Goal: Check status: Check status

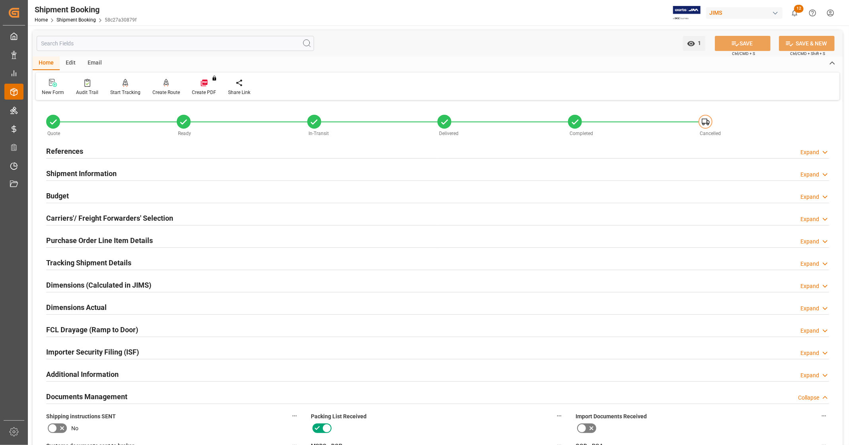
scroll to position [273, 0]
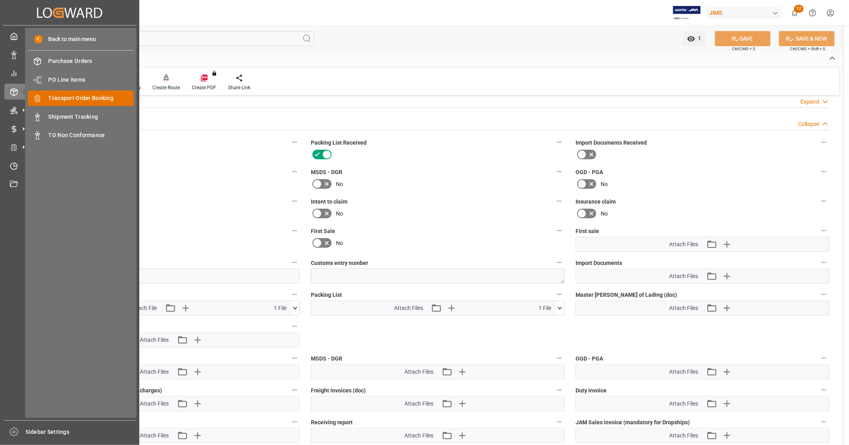
click at [103, 99] on span "Transport Order Booking" at bounding box center [92, 98] width 86 height 8
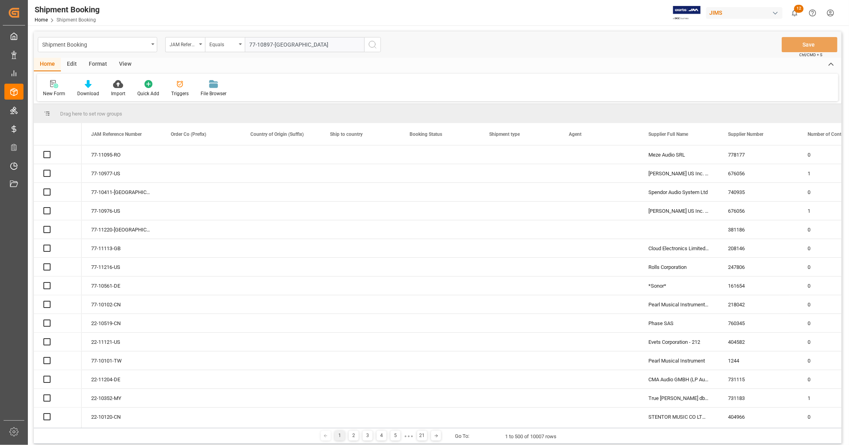
type input "77-10897-[GEOGRAPHIC_DATA]"
click at [371, 43] on icon "search button" at bounding box center [373, 45] width 10 height 10
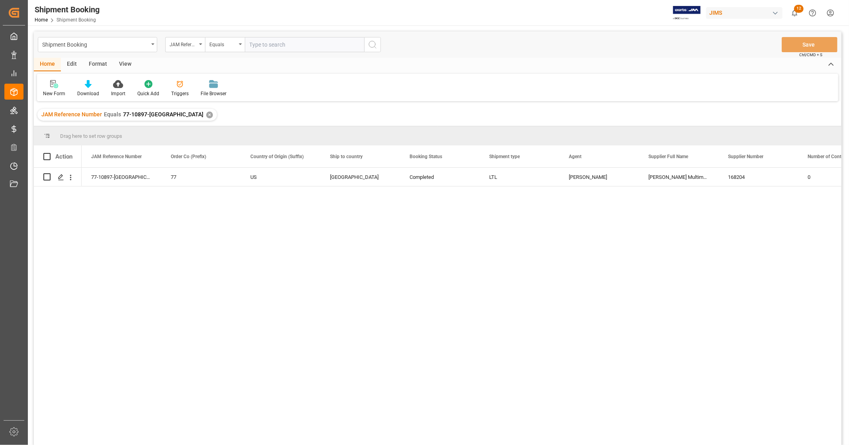
click at [375, 308] on div "77-10897-US 77 US [GEOGRAPHIC_DATA] Completed LTL [PERSON_NAME] Multimedia 1682…" at bounding box center [462, 309] width 760 height 282
click at [61, 178] on icon "Press SPACE to select this row." at bounding box center [61, 177] width 6 height 6
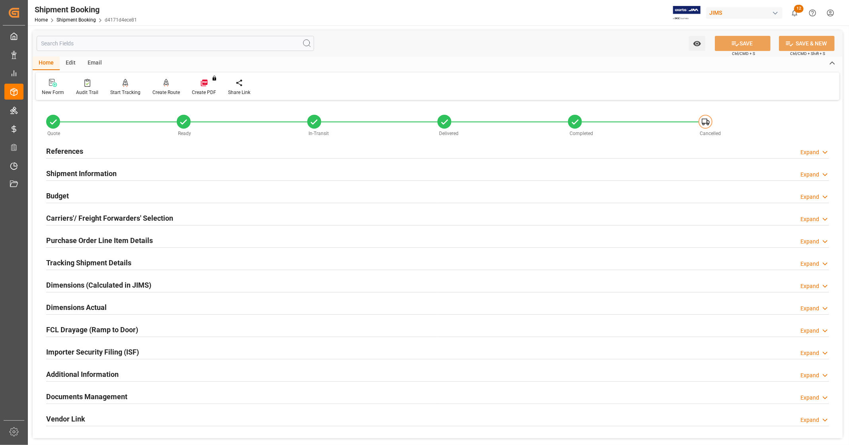
scroll to position [133, 0]
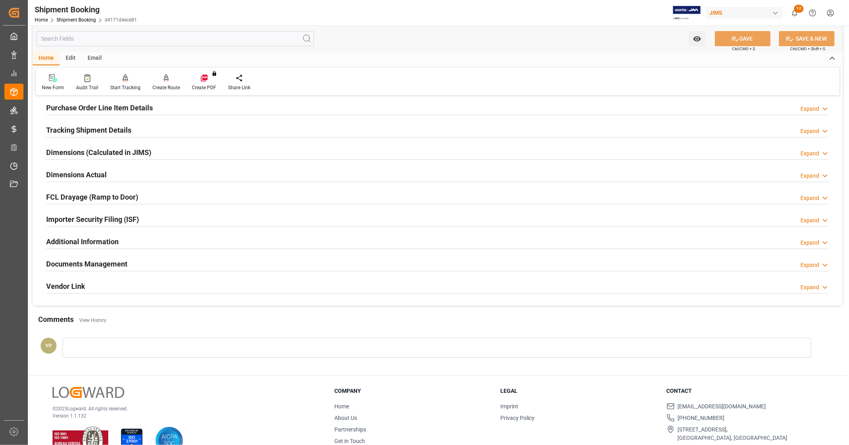
click at [124, 264] on h2 "Documents Management" at bounding box center [86, 263] width 81 height 11
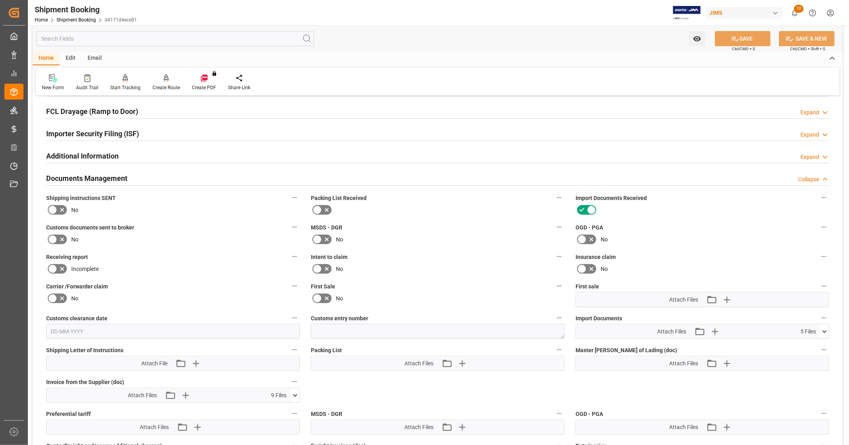
scroll to position [221, 0]
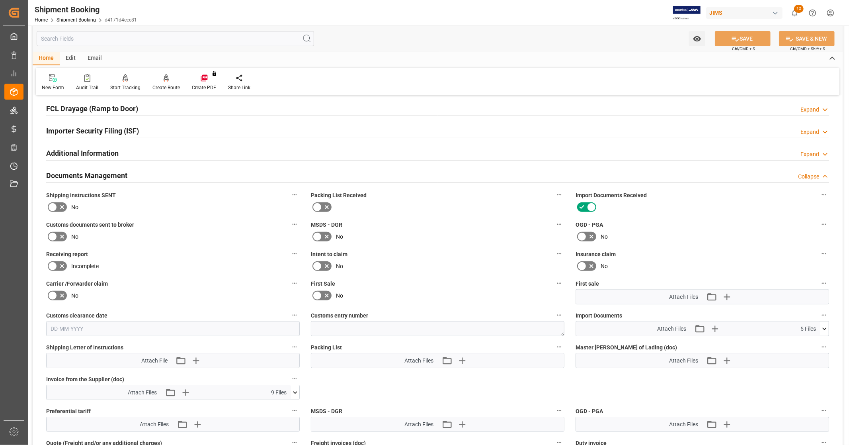
click at [827, 328] on icon at bounding box center [824, 328] width 8 height 8
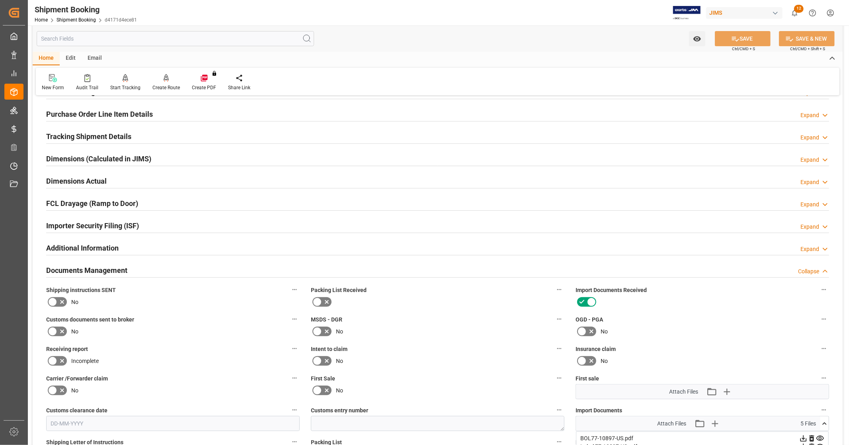
scroll to position [0, 0]
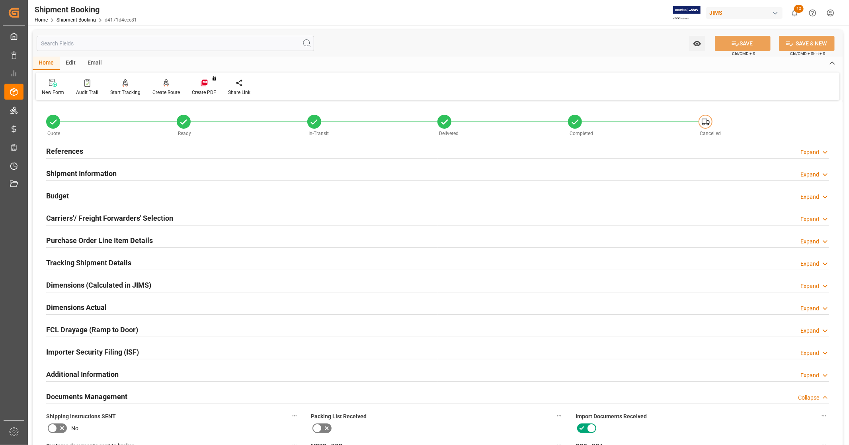
click at [167, 142] on div "References Expand" at bounding box center [438, 151] width 794 height 22
click at [165, 148] on div "References Expand" at bounding box center [437, 150] width 783 height 15
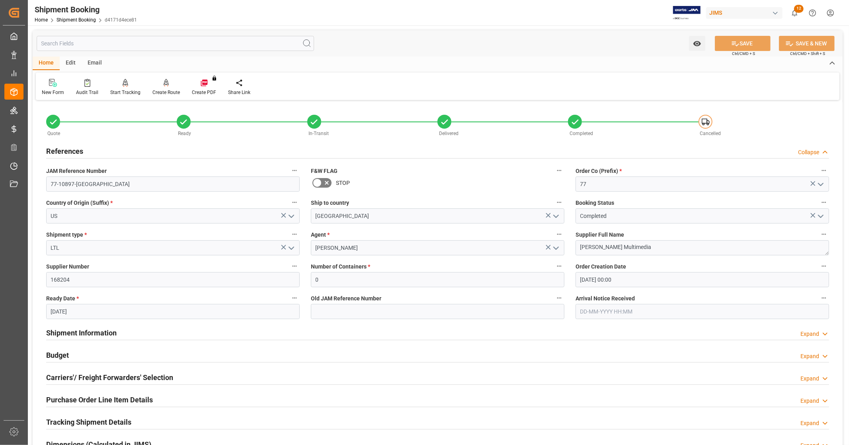
click at [165, 148] on div "References Collapse" at bounding box center [437, 150] width 783 height 15
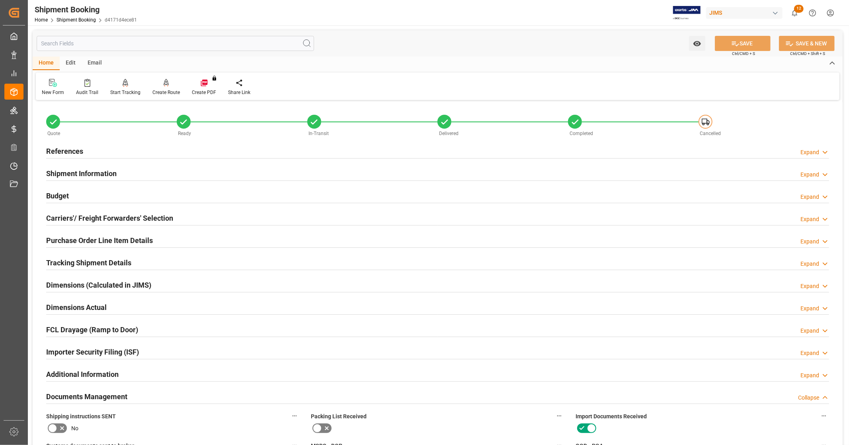
click at [165, 148] on div "References Expand" at bounding box center [437, 150] width 783 height 15
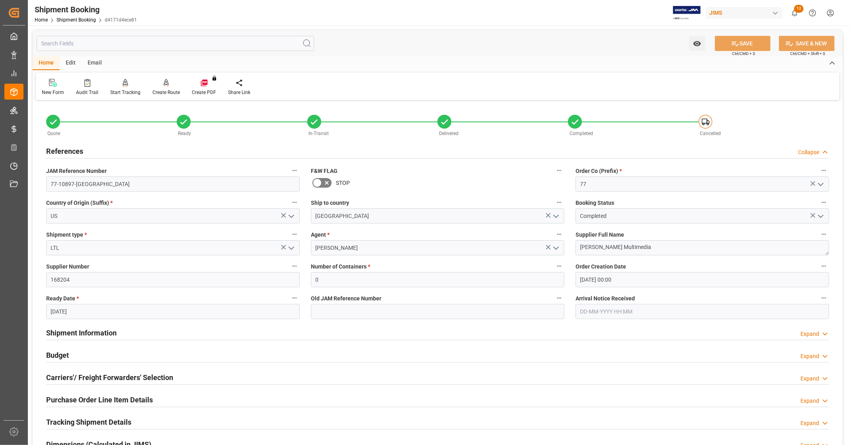
click at [165, 148] on div "References Collapse" at bounding box center [437, 150] width 783 height 15
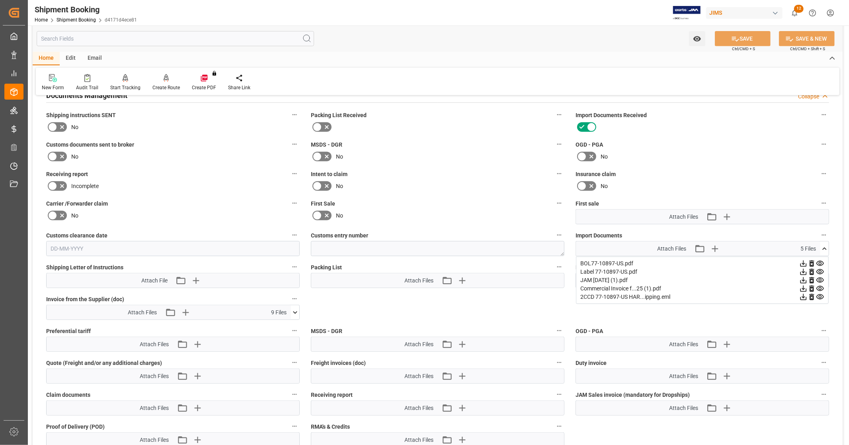
scroll to position [353, 0]
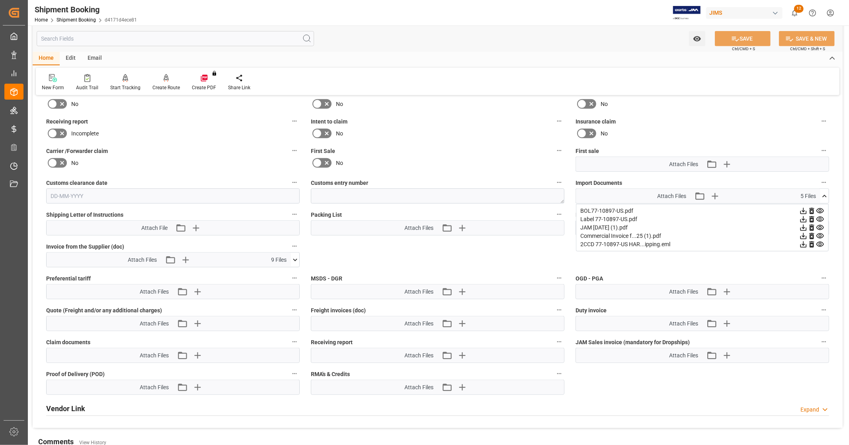
click at [818, 225] on icon at bounding box center [820, 227] width 8 height 5
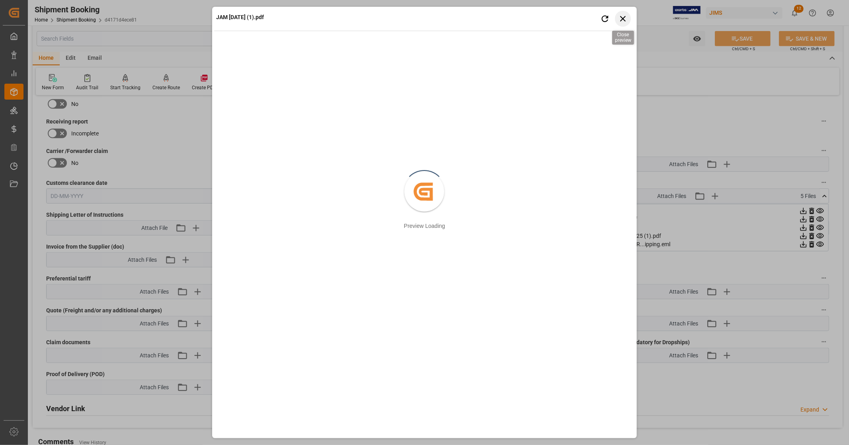
click at [625, 18] on icon "button" at bounding box center [623, 19] width 10 height 10
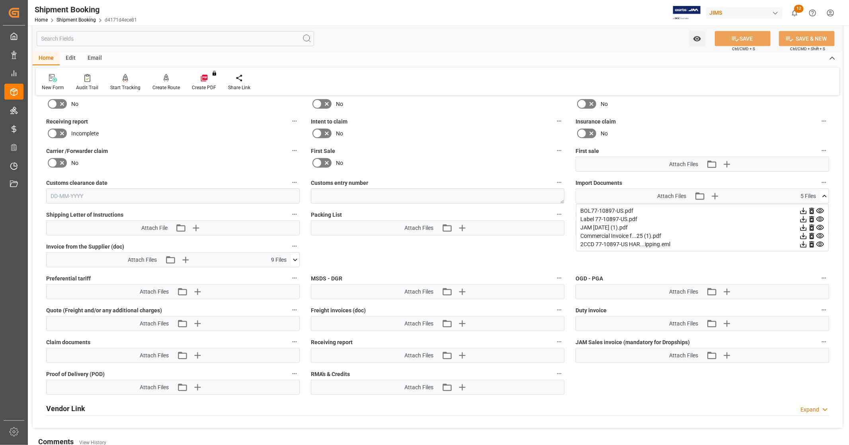
click at [802, 242] on icon at bounding box center [803, 244] width 6 height 6
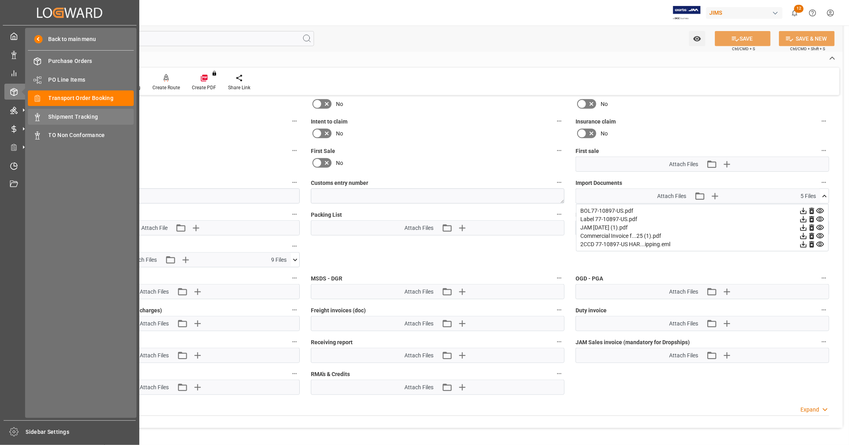
click at [84, 115] on span "Shipment Tracking" at bounding box center [92, 117] width 86 height 8
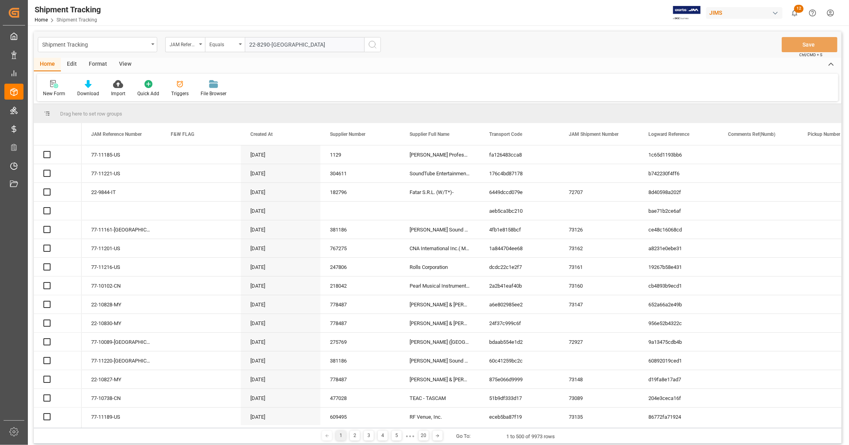
type input "22-8290-[GEOGRAPHIC_DATA]"
click at [374, 44] on icon "search button" at bounding box center [373, 45] width 10 height 10
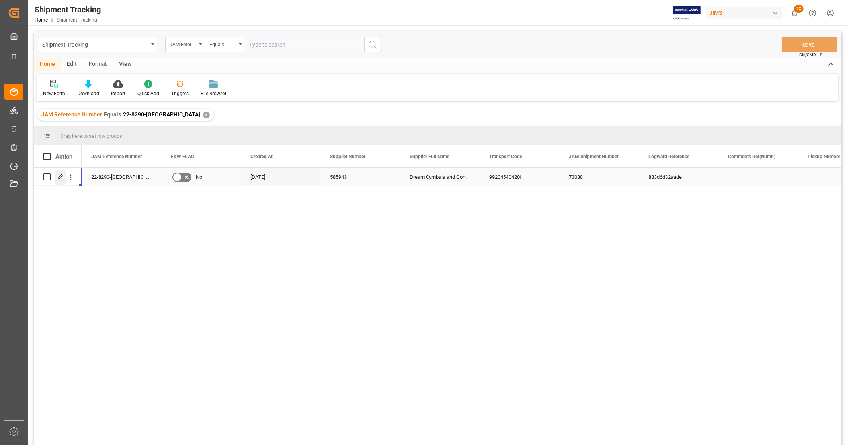
click at [59, 176] on icon "Press SPACE to select this row." at bounding box center [61, 177] width 6 height 6
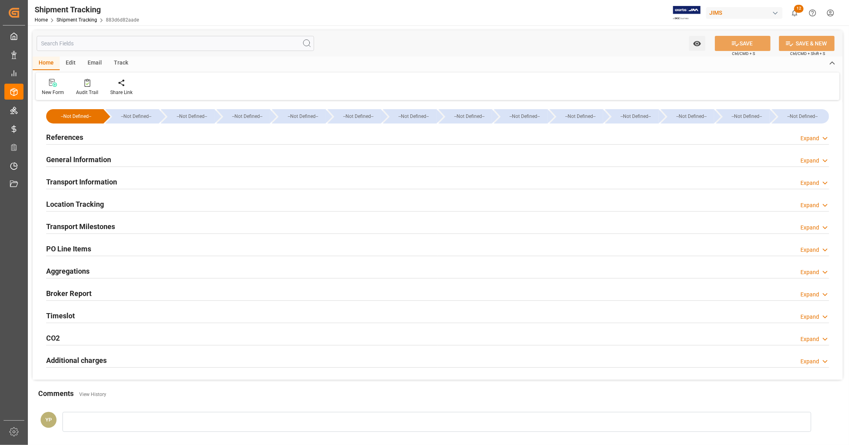
type input "77174.27"
click at [76, 133] on h2 "References" at bounding box center [64, 137] width 37 height 11
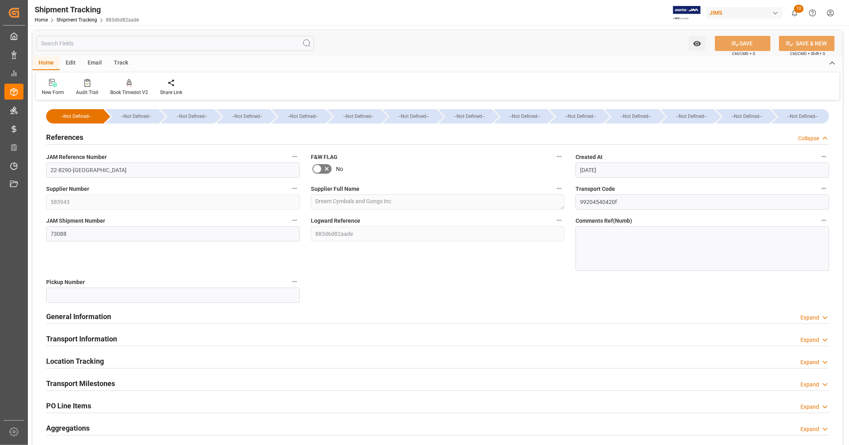
click at [76, 133] on h2 "References" at bounding box center [64, 137] width 37 height 11
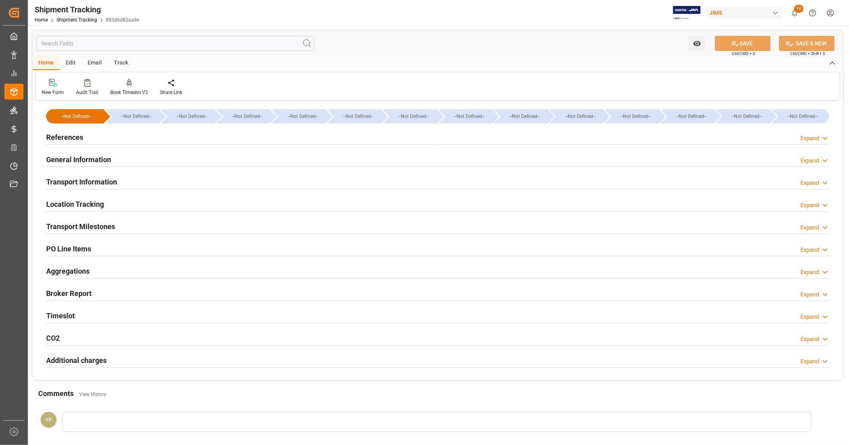
click at [86, 160] on h2 "General Information" at bounding box center [78, 159] width 65 height 11
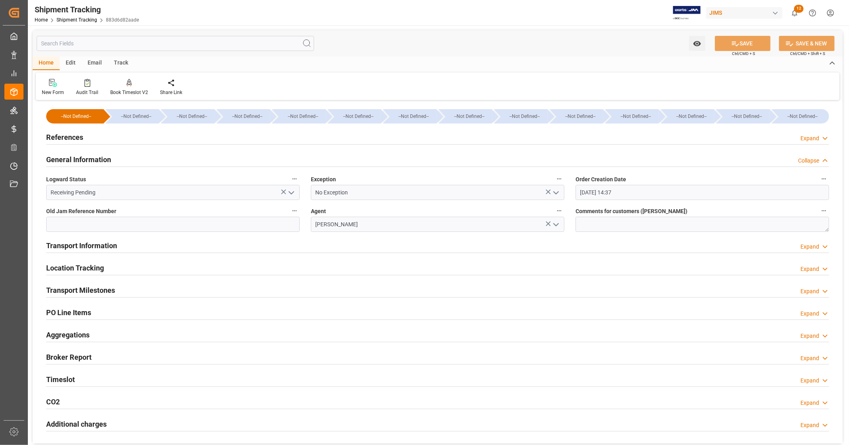
click at [86, 160] on h2 "General Information" at bounding box center [78, 159] width 65 height 11
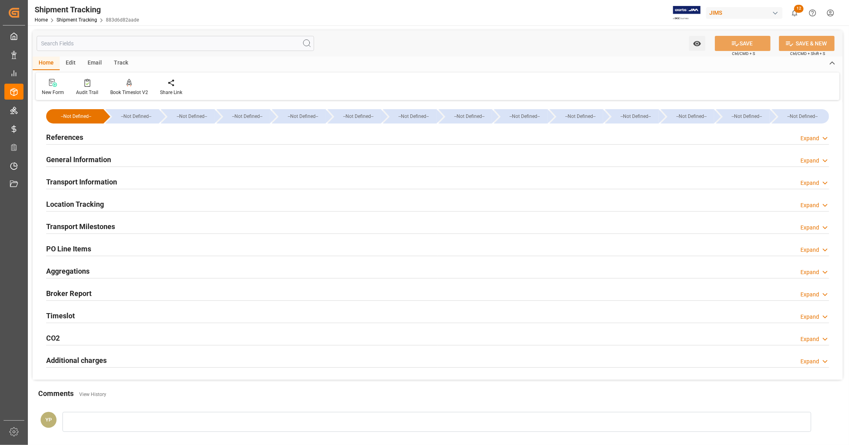
click at [92, 183] on h2 "Transport Information" at bounding box center [81, 181] width 71 height 11
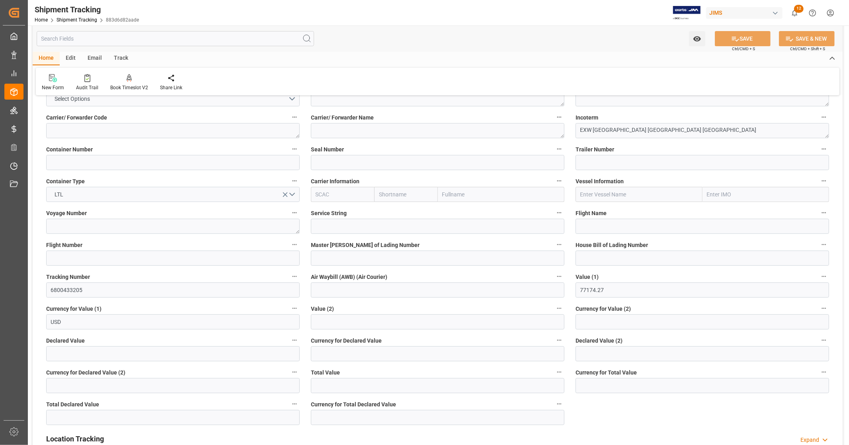
scroll to position [133, 0]
